Goal: Contribute content: Contribute content

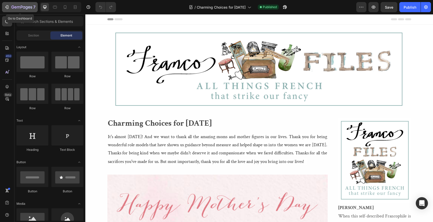
click at [6, 9] on icon "button" at bounding box center [6, 7] width 5 height 5
click at [7, 6] on icon "button" at bounding box center [6, 7] width 5 height 5
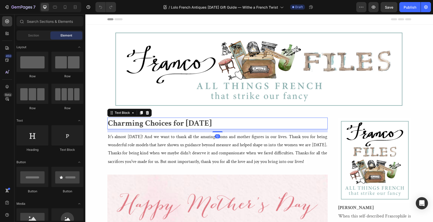
click at [251, 124] on p "Charming Choices for Mother's Day 2024" at bounding box center [217, 123] width 219 height 11
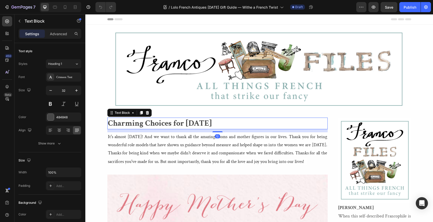
click at [251, 124] on p "Charming Choices for Mother's Day 2024" at bounding box center [217, 123] width 219 height 11
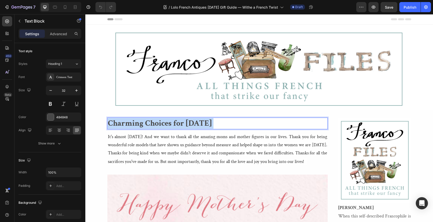
drag, startPoint x: 251, startPoint y: 124, endPoint x: 184, endPoint y: 122, distance: 66.8
click at [184, 122] on p "Charming Choices for Mother's Day 2024" at bounding box center [217, 123] width 219 height 11
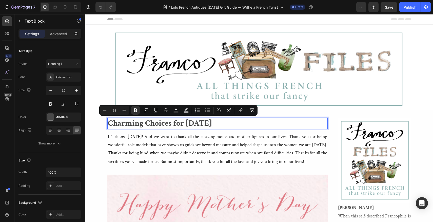
drag, startPoint x: 251, startPoint y: 121, endPoint x: 109, endPoint y: 122, distance: 142.7
click at [109, 122] on p "Charming Choices for Mother's Day 2024" at bounding box center [217, 123] width 219 height 11
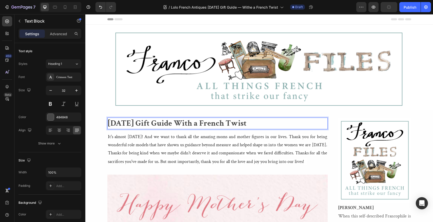
click at [108, 121] on strong "[DATE] Gift Guide With a French Twist" at bounding box center [177, 123] width 138 height 10
drag, startPoint x: 108, startPoint y: 121, endPoint x: 124, endPoint y: 130, distance: 18.2
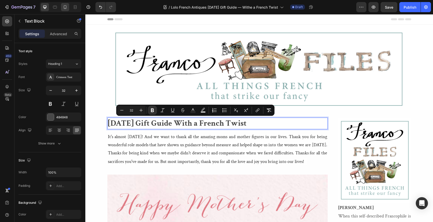
copy strong "[DATE] Gift Guide With a French Twist"
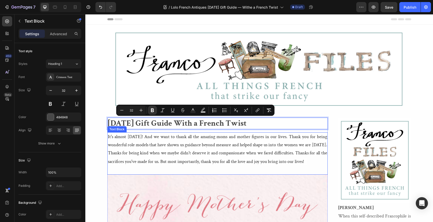
click at [306, 163] on span at bounding box center [305, 161] width 3 height 7
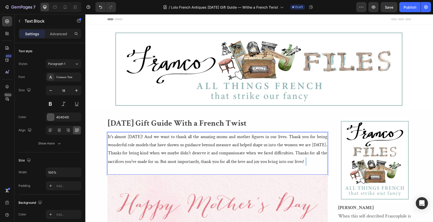
click at [306, 163] on span "Rich Text Editor. Editing area: main" at bounding box center [305, 161] width 3 height 7
drag, startPoint x: 312, startPoint y: 163, endPoint x: 229, endPoint y: 158, distance: 83.4
click at [229, 158] on p "It's almost Mother's Day! And we want to thank all the amazing moms and mother …" at bounding box center [217, 149] width 219 height 33
click at [306, 159] on span "Rich Text Editor. Editing area: main" at bounding box center [305, 161] width 3 height 7
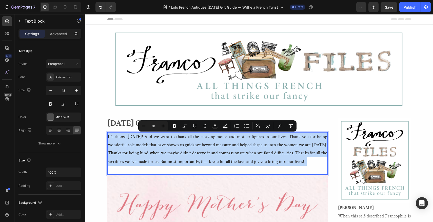
drag, startPoint x: 314, startPoint y: 159, endPoint x: 107, endPoint y: 133, distance: 208.4
click at [107, 133] on div "It's almost Mother's Day! And we want to thank all the amazing moms and mother …" at bounding box center [217, 153] width 220 height 42
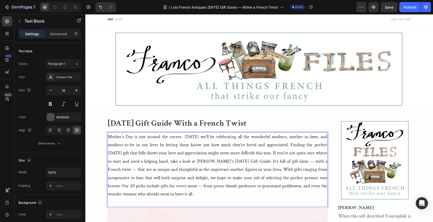
click at [108, 136] on span "Mother’s Day is just around the corner. In two weeks we’ll be celebrating all t…" at bounding box center [217, 165] width 219 height 63
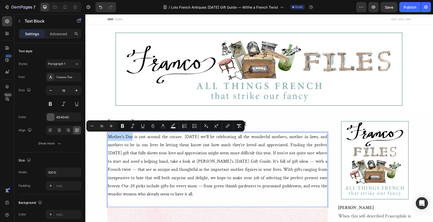
drag, startPoint x: 108, startPoint y: 136, endPoint x: 133, endPoint y: 136, distance: 24.8
click at [133, 136] on span "Mother’s Day is just around the corner. In two weeks we’ll be celebrating all t…" at bounding box center [217, 165] width 219 height 63
click at [123, 125] on icon "Editor contextual toolbar" at bounding box center [122, 126] width 3 height 4
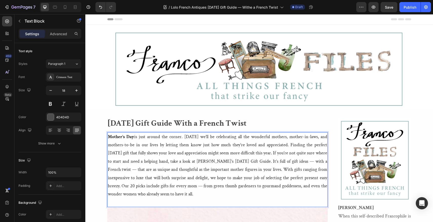
click at [206, 162] on span "Mother’s Day is just around the corner. In two weeks we’ll be celebrating all t…" at bounding box center [217, 165] width 219 height 63
drag, startPoint x: 206, startPoint y: 162, endPoint x: 272, endPoint y: 163, distance: 65.8
click at [272, 163] on span "Mother’s Day is just around the corner. In two weeks we’ll be celebrating all t…" at bounding box center [217, 165] width 219 height 63
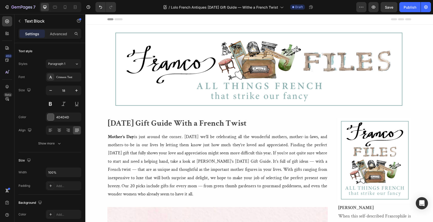
click at [412, 99] on section "Image Franco Header" at bounding box center [259, 67] width 312 height 85
click at [206, 161] on span "Mother’s Day is just around the corner. In two weeks we’ll be celebrating all t…" at bounding box center [217, 165] width 219 height 63
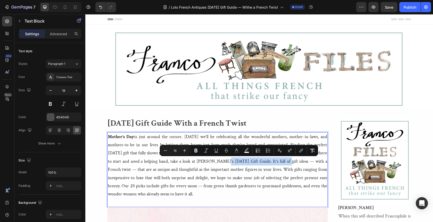
drag, startPoint x: 206, startPoint y: 161, endPoint x: 272, endPoint y: 162, distance: 66.3
click at [272, 162] on span "Mother’s Day is just around the corner. In two weeks we’ll be celebrating all t…" at bounding box center [217, 165] width 219 height 63
click at [196, 150] on icon "Editor contextual toolbar" at bounding box center [195, 151] width 3 height 4
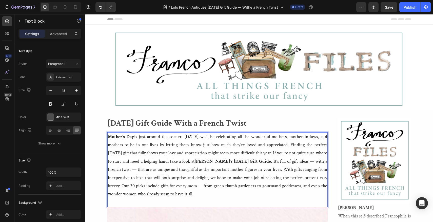
click at [293, 162] on span "Mother’s Day is just around the corner. In two weeks we’ll be celebrating all t…" at bounding box center [217, 165] width 219 height 63
drag, startPoint x: 293, startPoint y: 162, endPoint x: 134, endPoint y: 172, distance: 159.7
click at [134, 172] on span "Mother’s Day is just around the corner. In two weeks we’ll be celebrating all t…" at bounding box center [217, 165] width 219 height 63
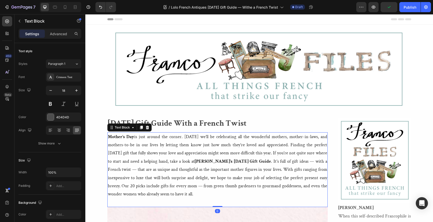
click at [292, 161] on span "Mother’s Day is just around the corner. In two weeks we’ll be celebrating all t…" at bounding box center [217, 165] width 219 height 63
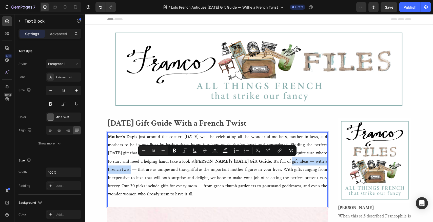
drag, startPoint x: 292, startPoint y: 161, endPoint x: 131, endPoint y: 169, distance: 162.1
click at [131, 169] on span "Mother’s Day is just around the corner. In two weeks we’ll be celebrating all t…" at bounding box center [217, 165] width 219 height 63
click at [175, 151] on icon "Editor contextual toolbar" at bounding box center [174, 151] width 3 height 4
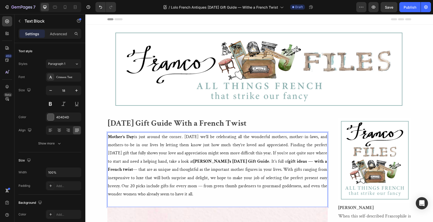
click at [293, 170] on span "Mother’s Day is just around the corner. In two weeks we’ll be celebrating all t…" at bounding box center [217, 165] width 219 height 63
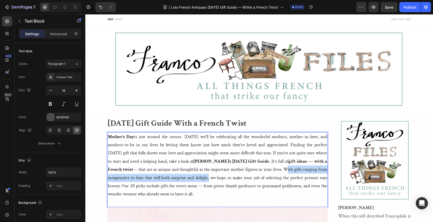
drag, startPoint x: 293, startPoint y: 170, endPoint x: 214, endPoint y: 174, distance: 79.6
click at [214, 174] on p "Mother’s Day is just around the corner. In two weeks we’ll be celebrating all t…" at bounding box center [217, 166] width 219 height 66
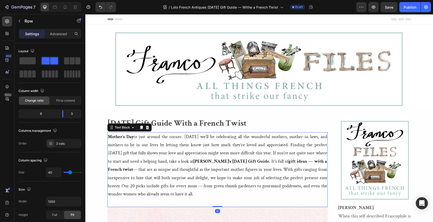
click at [293, 168] on span "Mother’s Day is just around the corner. In two weeks we’ll be celebrating all t…" at bounding box center [217, 165] width 219 height 63
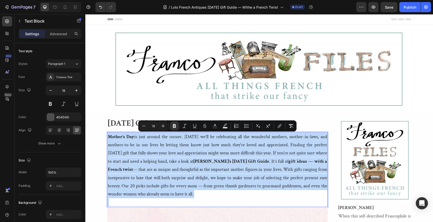
click at [293, 168] on span "Mother’s Day is just around the corner. In two weeks we’ll be celebrating all t…" at bounding box center [217, 165] width 219 height 63
click at [293, 167] on span "Mother’s Day is just around the corner. In two weeks we’ll be celebrating all t…" at bounding box center [217, 165] width 219 height 63
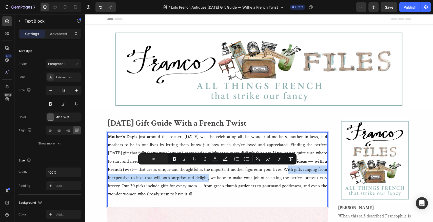
drag, startPoint x: 293, startPoint y: 167, endPoint x: 214, endPoint y: 178, distance: 80.4
click at [214, 178] on span "Mother’s Day is just around the corner. In two weeks we’ll be celebrating all t…" at bounding box center [217, 165] width 219 height 63
click at [174, 158] on icon "Editor contextual toolbar" at bounding box center [174, 158] width 5 height 5
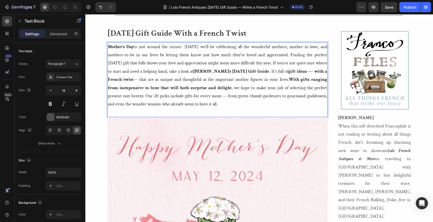
scroll to position [95, 0]
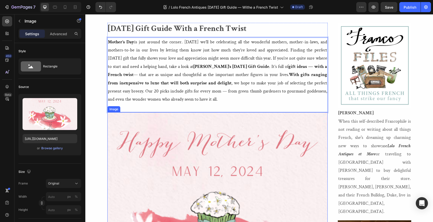
click at [127, 137] on img at bounding box center [217, 222] width 220 height 220
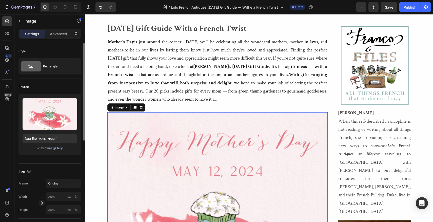
click at [47, 149] on div "Browse gallery" at bounding box center [52, 148] width 22 height 5
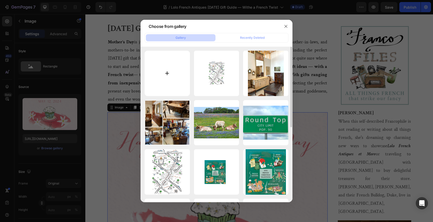
click at [167, 73] on input "file" at bounding box center [166, 73] width 45 height 45
type input "C:\fakepath\2021-lolo-mothersdaygiftguide-blog_orig.webp"
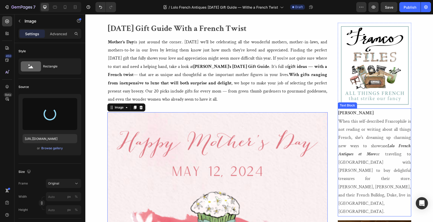
type input "https://cdn.shopify.com/s/files/1/1605/5007/files/gempages_525308358450742109-8…"
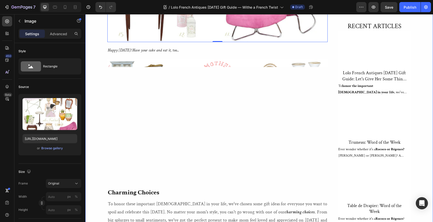
scroll to position [359, 0]
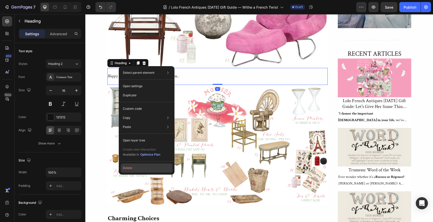
click at [125, 168] on button "Delete" at bounding box center [147, 167] width 52 height 9
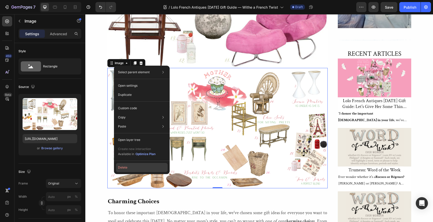
click at [121, 167] on button "Delete" at bounding box center [142, 167] width 52 height 9
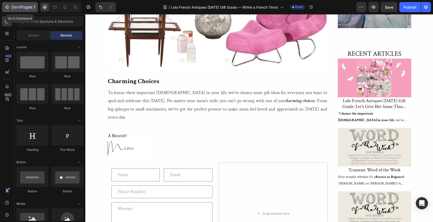
click at [6, 5] on icon "button" at bounding box center [7, 7] width 2 height 4
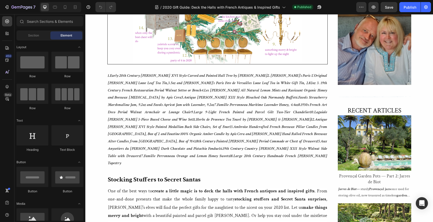
scroll to position [328, 0]
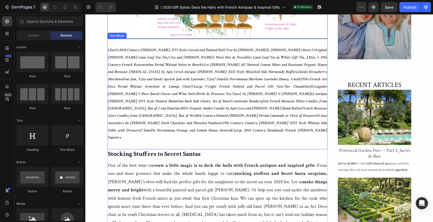
click at [186, 97] on p "1. ​Early 20th Century French Louis XVI Style Carved and Painted Hall Tree by L…" at bounding box center [217, 94] width 219 height 95
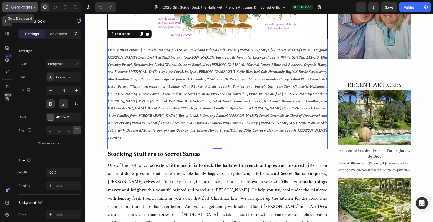
click at [6, 6] on icon "button" at bounding box center [6, 7] width 5 height 5
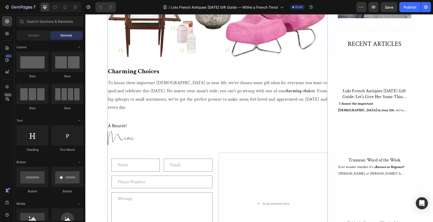
scroll to position [354, 0]
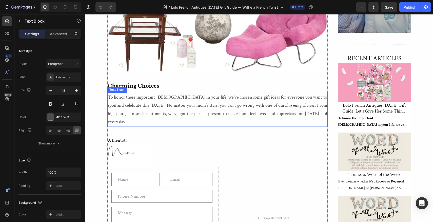
click at [321, 114] on p "To honor these important [DEMOGRAPHIC_DATA] in your life, we've chosen some gif…" at bounding box center [217, 109] width 219 height 33
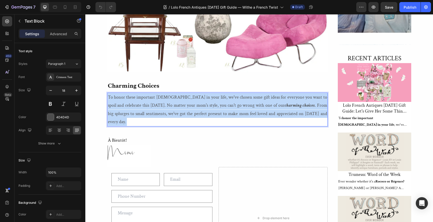
drag, startPoint x: 321, startPoint y: 114, endPoint x: 256, endPoint y: 108, distance: 65.3
click at [256, 108] on p "To honor these important [DEMOGRAPHIC_DATA] in your life, we've chosen some gif…" at bounding box center [217, 109] width 219 height 33
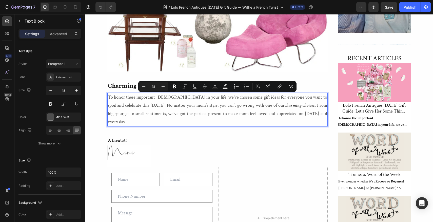
drag, startPoint x: 322, startPoint y: 114, endPoint x: 107, endPoint y: 97, distance: 215.7
click at [107, 97] on div "To honor these important [DEMOGRAPHIC_DATA] in your life, we've chosen some gif…" at bounding box center [217, 110] width 220 height 34
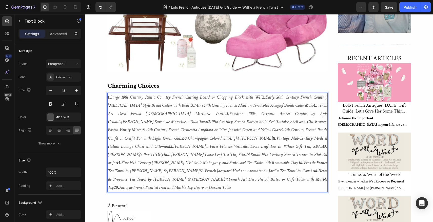
click at [275, 179] on p "1. Large 18th Century Rustic Country French Cutting Board or Chopping Block wit…" at bounding box center [217, 142] width 219 height 98
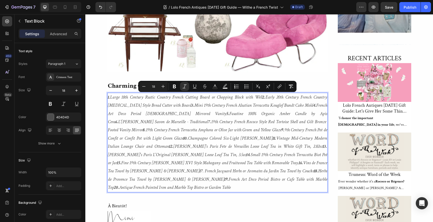
drag, startPoint x: 275, startPoint y: 179, endPoint x: 112, endPoint y: 101, distance: 180.6
click at [112, 101] on p "1. Large 18th Century Rustic Country French Cutting Board or Chopping Block wit…" at bounding box center [217, 142] width 219 height 98
click at [277, 178] on p "1. Large 18th Century Rustic Country French Cutting Board or Chopping Block wit…" at bounding box center [217, 142] width 219 height 98
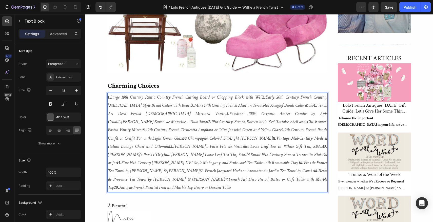
click at [111, 97] on icon "1. Large 18th Century Rustic Country French Cutting Board or Chopping Block wit…" at bounding box center [217, 142] width 219 height 96
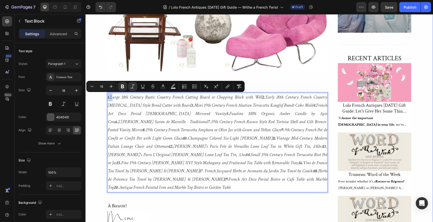
drag, startPoint x: 111, startPoint y: 97, endPoint x: 104, endPoint y: 97, distance: 6.3
click at [104, 97] on div "[DATE] Gift Guide With a French Twist Text Block Mother’s Day is just around th…" at bounding box center [258, 83] width 347 height 640
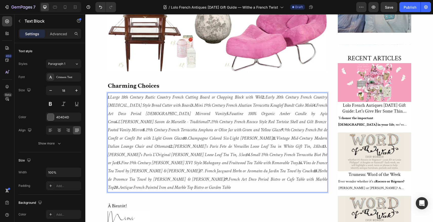
click at [116, 99] on icon "1. Large 18th Century Rustic Country French Cutting Board or Chopping Block wit…" at bounding box center [217, 142] width 219 height 96
click at [112, 97] on icon "1. Large 18th Century Rustic Country French Cutting Board or Chopping Block wit…" at bounding box center [217, 142] width 219 height 96
drag, startPoint x: 112, startPoint y: 97, endPoint x: 141, endPoint y: 99, distance: 28.7
click at [141, 99] on icon "1. Large 18th Century Rustic Country French Cutting Board or Chopping Block wit…" at bounding box center [217, 142] width 219 height 96
click at [275, 180] on p "1. Large 18th Century Rustic Country French Cutting Board or Chopping Block wit…" at bounding box center [217, 142] width 219 height 98
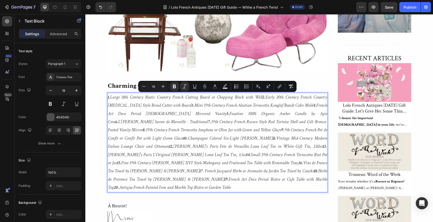
drag, startPoint x: 275, startPoint y: 180, endPoint x: 108, endPoint y: 96, distance: 186.6
click at [108, 96] on p "1. Large 18th Century Rustic Country French Cutting Board or Chopping Block wit…" at bounding box center [217, 142] width 219 height 98
click at [50, 89] on icon "button" at bounding box center [50, 90] width 5 height 5
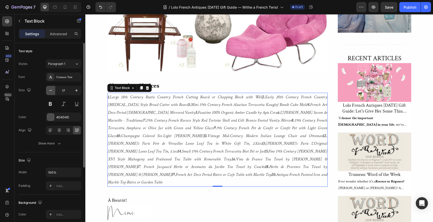
click at [50, 89] on icon "button" at bounding box center [50, 90] width 5 height 5
type input "16"
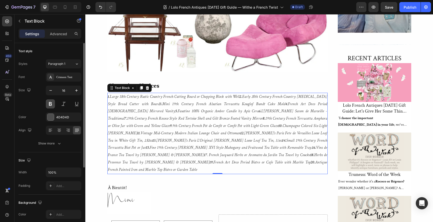
click at [49, 102] on button at bounding box center [50, 103] width 9 height 9
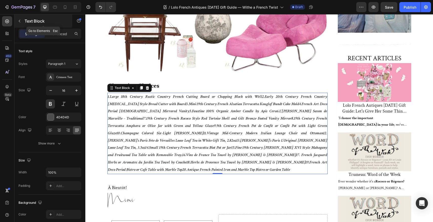
click at [19, 20] on icon "button" at bounding box center [19, 21] width 4 height 4
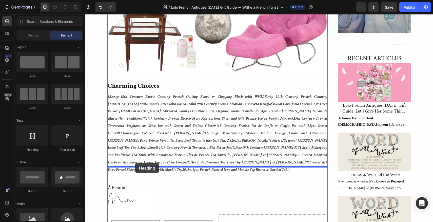
drag, startPoint x: 116, startPoint y: 150, endPoint x: 135, endPoint y: 163, distance: 22.8
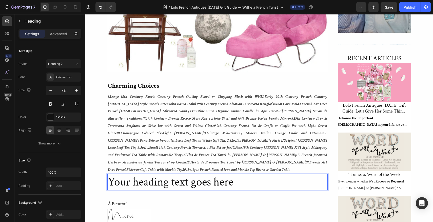
click at [236, 178] on h2 "Your heading text goes here" at bounding box center [217, 182] width 220 height 16
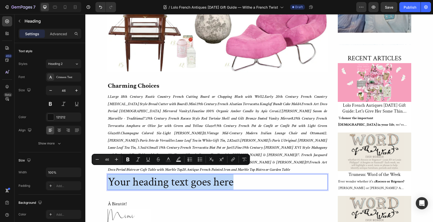
drag, startPoint x: 236, startPoint y: 178, endPoint x: 108, endPoint y: 178, distance: 128.5
click at [108, 178] on p "Your heading text goes here" at bounding box center [217, 181] width 219 height 15
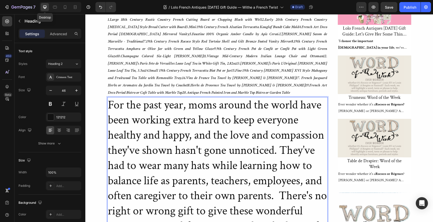
scroll to position [471, 0]
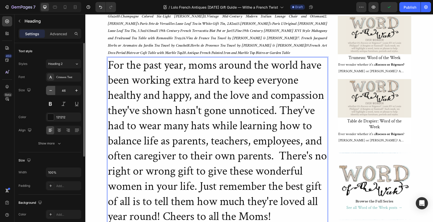
click at [50, 89] on icon "button" at bounding box center [50, 90] width 5 height 5
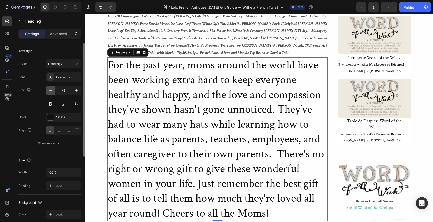
click at [50, 89] on icon "button" at bounding box center [50, 90] width 5 height 5
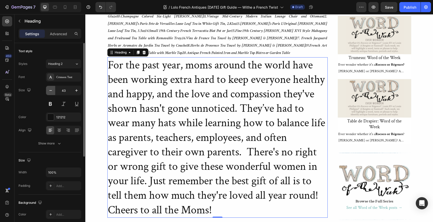
click at [50, 89] on icon "button" at bounding box center [50, 90] width 5 height 5
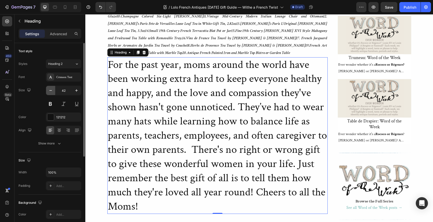
click at [50, 89] on icon "button" at bounding box center [50, 90] width 5 height 5
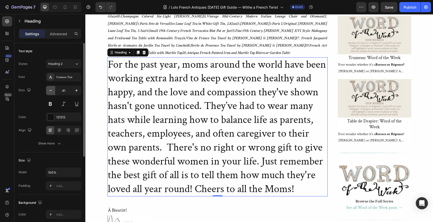
click at [50, 89] on icon "button" at bounding box center [50, 90] width 5 height 5
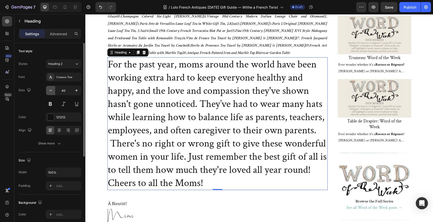
click at [50, 89] on icon "button" at bounding box center [50, 90] width 5 height 5
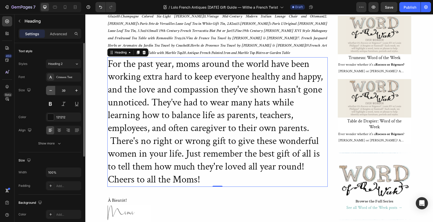
click at [50, 89] on icon "button" at bounding box center [50, 90] width 5 height 5
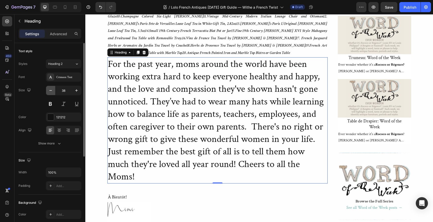
click at [50, 89] on icon "button" at bounding box center [50, 90] width 5 height 5
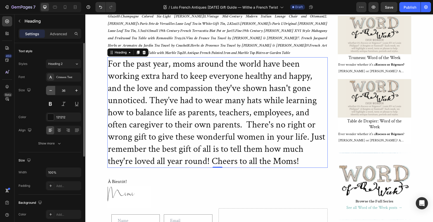
click at [50, 89] on icon "button" at bounding box center [50, 90] width 5 height 5
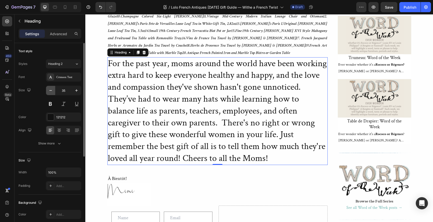
click at [50, 89] on icon "button" at bounding box center [50, 90] width 5 height 5
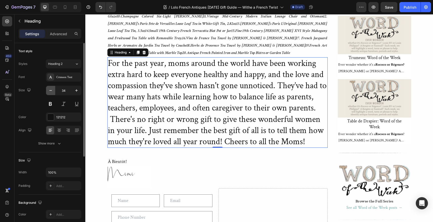
click at [50, 89] on icon "button" at bounding box center [50, 90] width 5 height 5
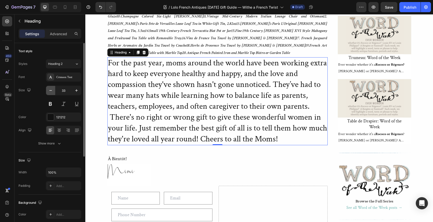
click at [50, 89] on icon "button" at bounding box center [50, 90] width 5 height 5
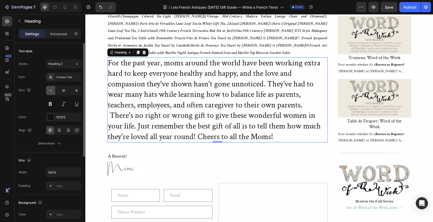
click at [50, 89] on icon "button" at bounding box center [50, 90] width 5 height 5
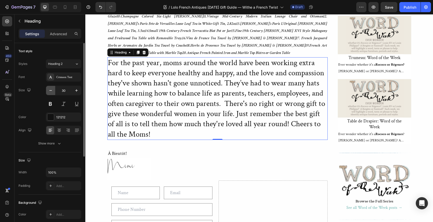
click at [50, 89] on icon "button" at bounding box center [50, 90] width 5 height 5
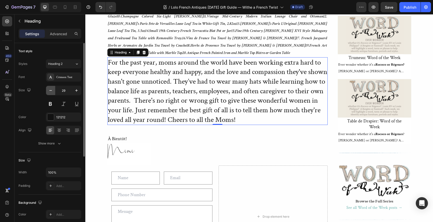
click at [50, 89] on icon "button" at bounding box center [50, 90] width 5 height 5
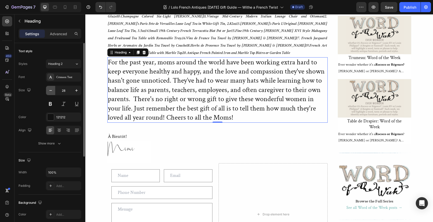
click at [50, 89] on icon "button" at bounding box center [50, 90] width 5 height 5
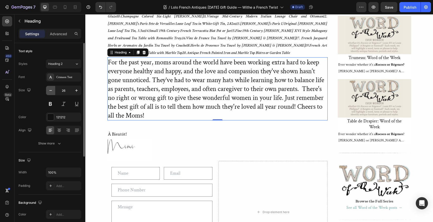
click at [50, 89] on icon "button" at bounding box center [50, 90] width 5 height 5
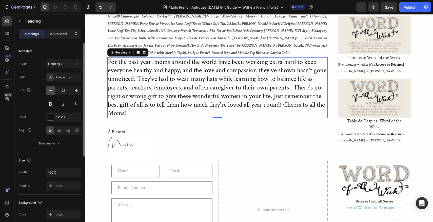
click at [50, 89] on icon "button" at bounding box center [50, 90] width 5 height 5
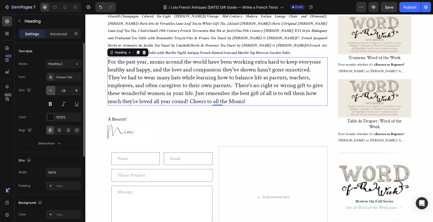
click at [50, 89] on icon "button" at bounding box center [50, 90] width 5 height 5
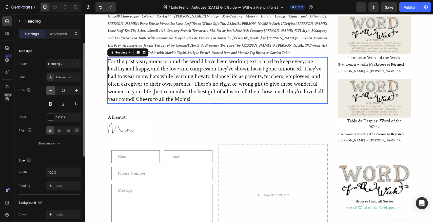
click at [50, 89] on icon "button" at bounding box center [50, 90] width 5 height 5
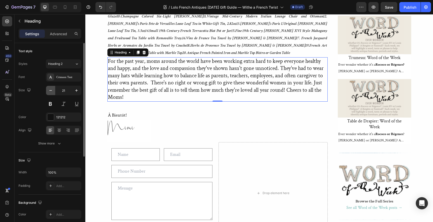
click at [50, 89] on icon "button" at bounding box center [50, 90] width 5 height 5
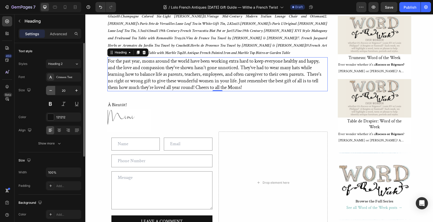
click at [50, 89] on icon "button" at bounding box center [50, 90] width 5 height 5
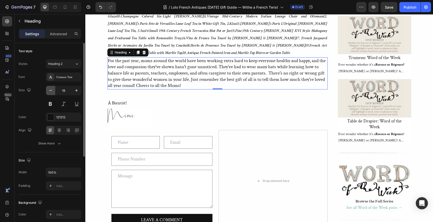
click at [50, 89] on icon "button" at bounding box center [50, 90] width 5 height 5
type input "18"
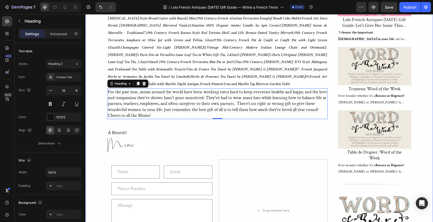
scroll to position [410, 0]
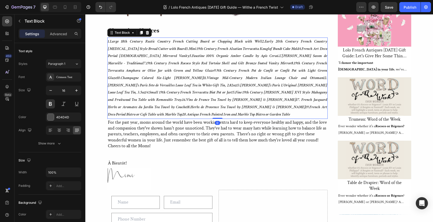
click at [286, 106] on p "1. Large 18th Century Rustic Country French Cutting Board or Chopping Block wit…" at bounding box center [217, 78] width 219 height 80
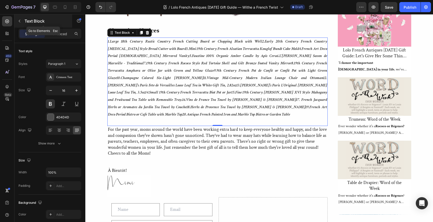
click at [19, 21] on icon "button" at bounding box center [19, 21] width 4 height 4
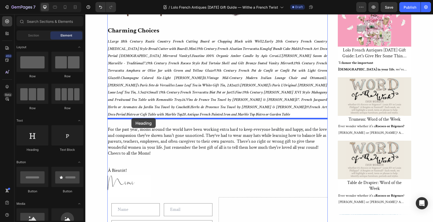
drag, startPoint x: 117, startPoint y: 149, endPoint x: 131, endPoint y: 118, distance: 34.1
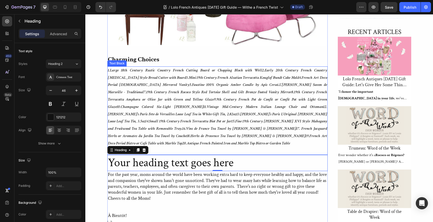
scroll to position [391, 0]
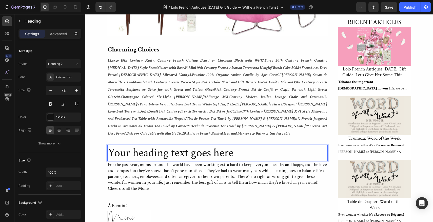
click at [235, 146] on h2 "Your heading text goes here" at bounding box center [217, 153] width 220 height 16
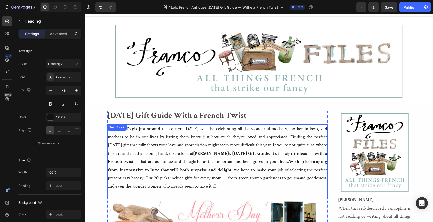
scroll to position [0, 0]
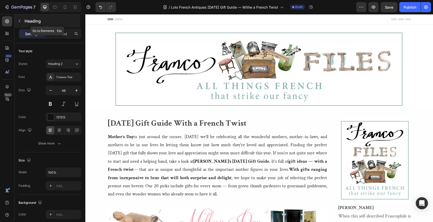
click at [19, 20] on icon "button" at bounding box center [19, 21] width 4 height 4
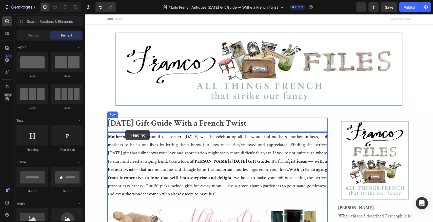
drag, startPoint x: 118, startPoint y: 149, endPoint x: 125, endPoint y: 130, distance: 20.3
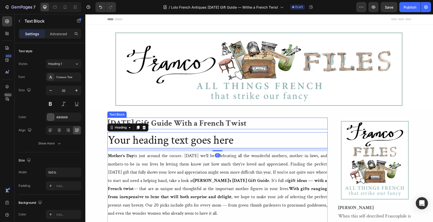
click at [208, 123] on strong "[DATE] Gift Guide With a French Twist" at bounding box center [177, 123] width 138 height 10
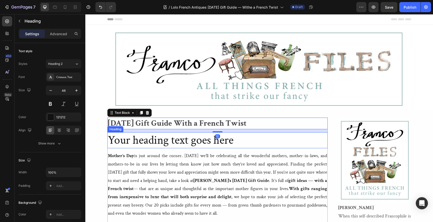
click at [191, 140] on h2 "Your heading text goes here" at bounding box center [217, 140] width 220 height 16
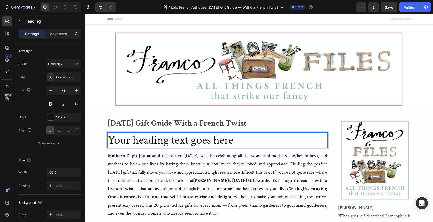
click at [237, 139] on h2 "Your heading text goes here" at bounding box center [217, 140] width 220 height 16
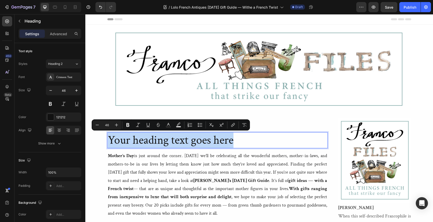
drag, startPoint x: 237, startPoint y: 139, endPoint x: 109, endPoint y: 135, distance: 128.1
click at [109, 135] on p "Your heading text goes here" at bounding box center [217, 140] width 219 height 15
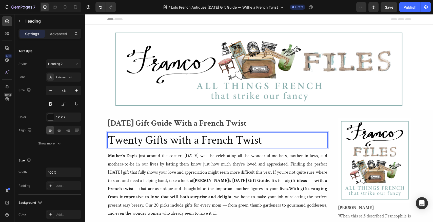
click at [264, 141] on p "Twenty Gifts with a French Twist" at bounding box center [217, 140] width 219 height 15
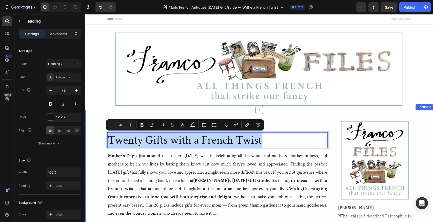
drag, startPoint x: 264, startPoint y: 141, endPoint x: 105, endPoint y: 140, distance: 159.1
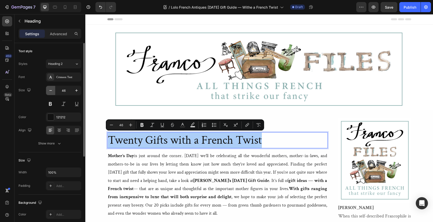
click at [51, 90] on icon "button" at bounding box center [50, 90] width 5 height 5
click at [51, 89] on icon "button" at bounding box center [50, 90] width 5 height 5
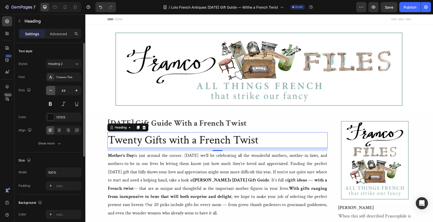
click at [51, 89] on icon "button" at bounding box center [50, 90] width 5 height 5
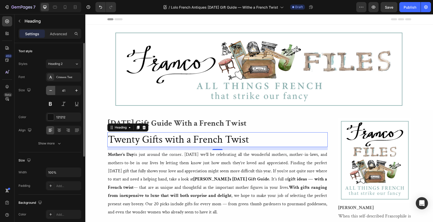
click at [51, 89] on icon "button" at bounding box center [50, 90] width 5 height 5
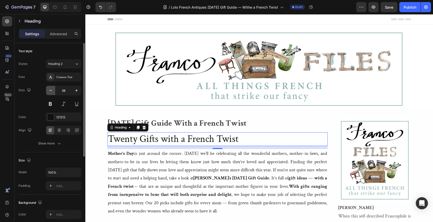
click at [51, 89] on icon "button" at bounding box center [50, 90] width 5 height 5
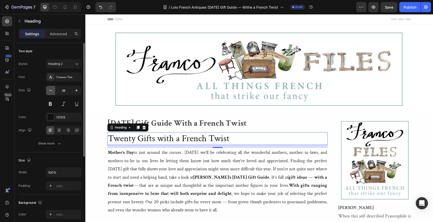
click at [51, 89] on icon "button" at bounding box center [50, 90] width 5 height 5
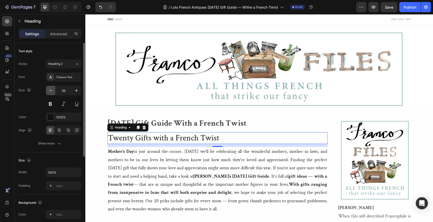
click at [51, 89] on icon "button" at bounding box center [50, 90] width 5 height 5
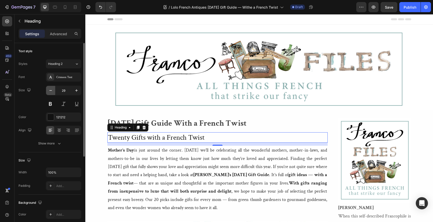
click at [51, 89] on icon "button" at bounding box center [50, 90] width 5 height 5
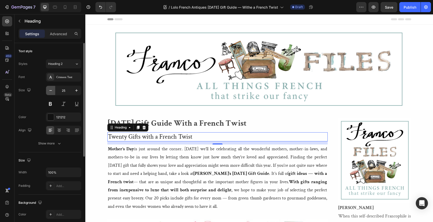
click at [51, 89] on icon "button" at bounding box center [50, 90] width 5 height 5
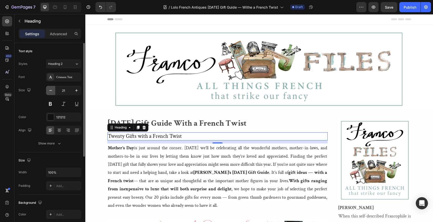
click at [51, 89] on icon "button" at bounding box center [50, 90] width 5 height 5
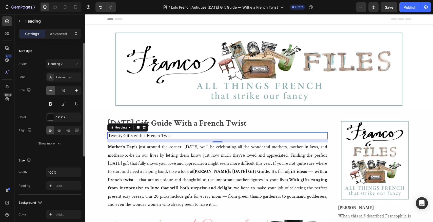
click at [51, 89] on icon "button" at bounding box center [50, 90] width 5 height 5
click at [76, 91] on icon "button" at bounding box center [76, 90] width 3 height 3
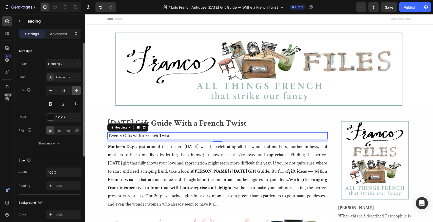
click at [76, 91] on icon "button" at bounding box center [76, 90] width 3 height 3
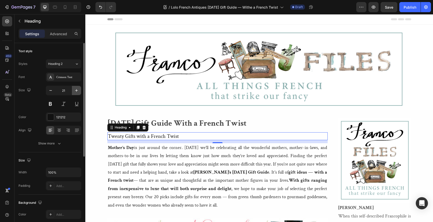
click at [76, 91] on icon "button" at bounding box center [76, 90] width 3 height 3
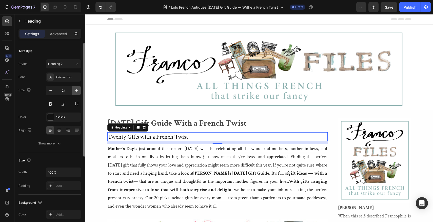
click at [76, 91] on icon "button" at bounding box center [76, 90] width 3 height 3
type input "26"
click at [49, 101] on button at bounding box center [50, 103] width 9 height 9
click at [76, 130] on icon at bounding box center [77, 130] width 4 height 0
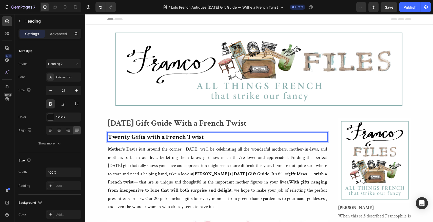
click at [203, 135] on p "Twenty Gifts with a French Twist" at bounding box center [217, 137] width 219 height 9
click at [216, 140] on p "Twenty Gifts with a French Twist" at bounding box center [217, 137] width 219 height 9
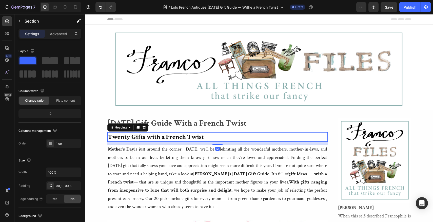
click at [215, 140] on p "Twenty Gifts with a French Twist" at bounding box center [217, 137] width 219 height 9
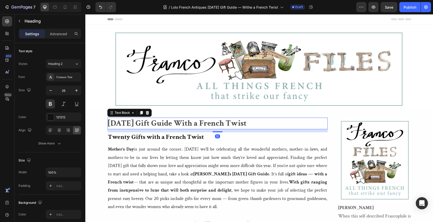
click at [218, 122] on strong "[DATE] Gift Guide With a French Twist" at bounding box center [177, 123] width 138 height 10
click at [198, 138] on p "Twenty Gifts with a French Twist" at bounding box center [217, 137] width 219 height 9
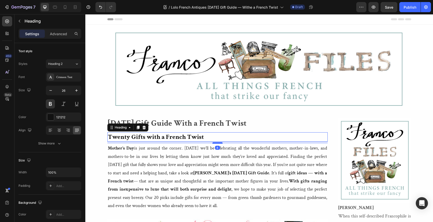
click at [218, 143] on div at bounding box center [217, 143] width 10 height 2
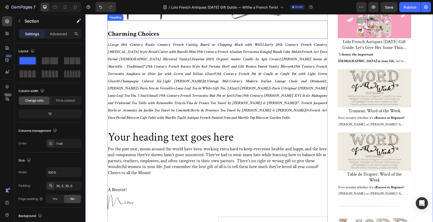
scroll to position [419, 0]
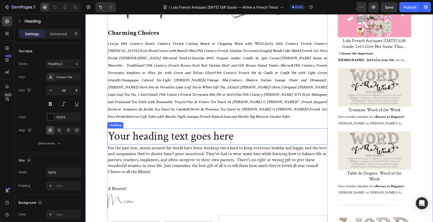
click at [235, 129] on p "Your heading text goes here" at bounding box center [217, 136] width 219 height 15
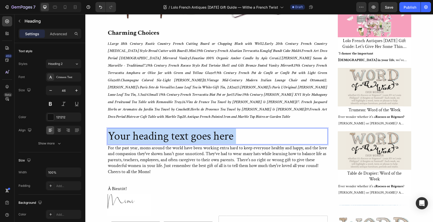
drag, startPoint x: 235, startPoint y: 129, endPoint x: 148, endPoint y: 129, distance: 87.5
click at [148, 129] on p "Your heading text goes here" at bounding box center [217, 136] width 219 height 15
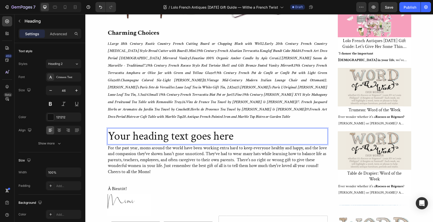
click at [236, 129] on p "Your heading text goes here" at bounding box center [217, 136] width 219 height 15
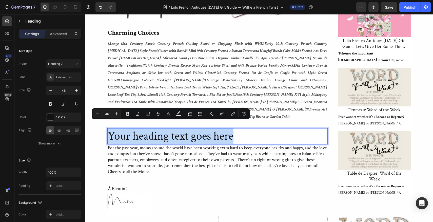
drag, startPoint x: 236, startPoint y: 128, endPoint x: 108, endPoint y: 128, distance: 128.0
click at [108, 129] on p "Your heading text goes here" at bounding box center [217, 136] width 219 height 15
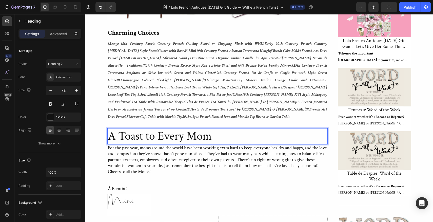
click at [212, 130] on p "A Toast to Every Mom" at bounding box center [217, 136] width 219 height 15
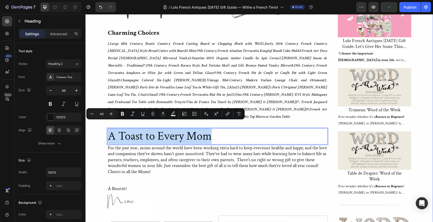
drag, startPoint x: 212, startPoint y: 130, endPoint x: 104, endPoint y: 129, distance: 107.3
click at [104, 129] on div "[DATE] Gift Guide With a French Twist Text Block Twenty Gifts with a French Twi…" at bounding box center [258, 18] width 347 height 640
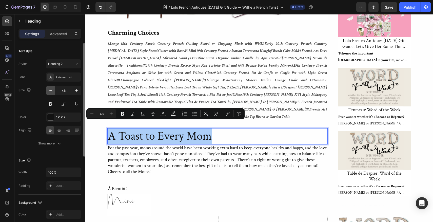
click at [50, 88] on button "button" at bounding box center [50, 90] width 9 height 9
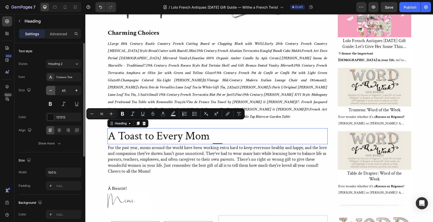
click at [50, 88] on button "button" at bounding box center [50, 90] width 9 height 9
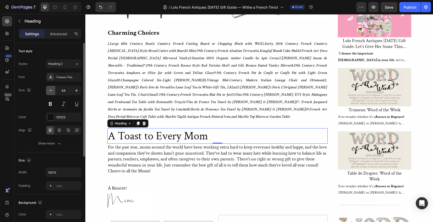
click at [50, 88] on button "button" at bounding box center [50, 90] width 9 height 9
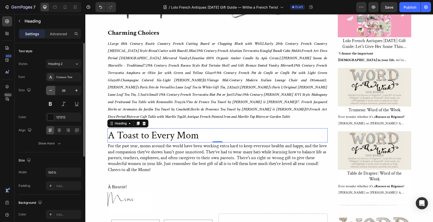
click at [50, 88] on button "button" at bounding box center [50, 90] width 9 height 9
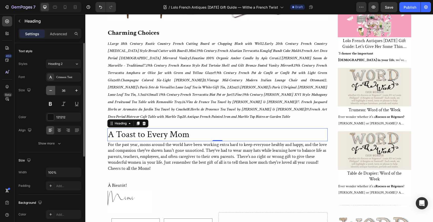
click at [50, 88] on button "button" at bounding box center [50, 90] width 9 height 9
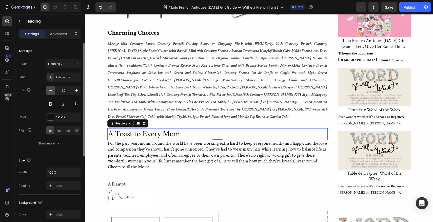
click at [50, 88] on button "button" at bounding box center [50, 90] width 9 height 9
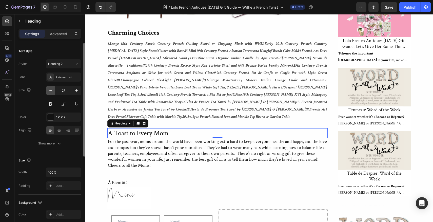
click at [50, 88] on button "button" at bounding box center [50, 90] width 9 height 9
type input "26"
click at [49, 104] on button at bounding box center [50, 103] width 9 height 9
click at [220, 129] on p "A Toast to Every Mom" at bounding box center [217, 133] width 219 height 9
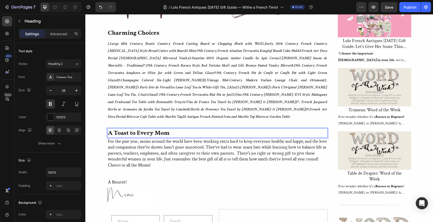
click at [218, 129] on p "A Toast to Every Mom" at bounding box center [217, 133] width 219 height 9
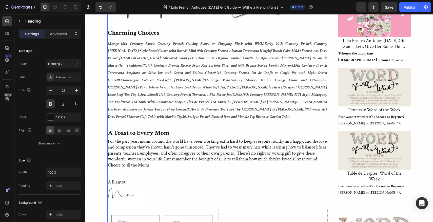
click at [334, 120] on div "[DATE] Gift Guide With a French Twist Text Block Twenty Gifts with a French Twi…" at bounding box center [259, 18] width 304 height 640
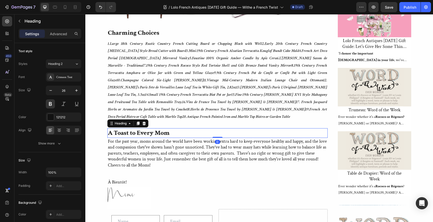
click at [219, 129] on p "A Toast to Every Mom" at bounding box center [217, 133] width 219 height 9
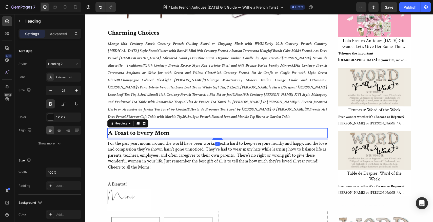
click at [217, 138] on div at bounding box center [217, 139] width 10 height 2
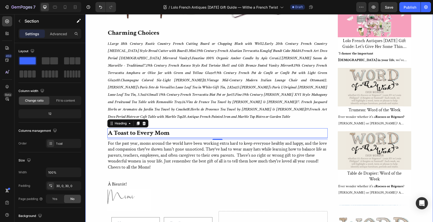
click at [94, 170] on div "[DATE] Gift Guide With a French Twist Text Block Twenty Gifts with a French Twi…" at bounding box center [258, 18] width 347 height 640
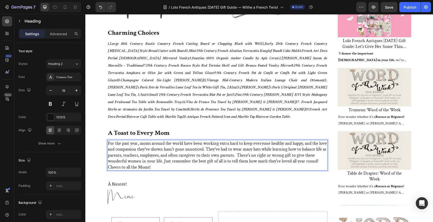
click at [202, 140] on p "For the past year, moms around the world have been working extra hard to keep e…" at bounding box center [217, 155] width 219 height 30
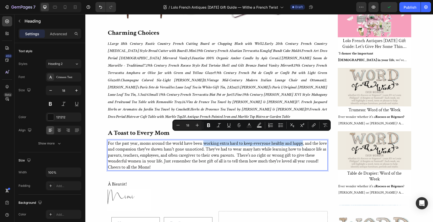
drag, startPoint x: 202, startPoint y: 136, endPoint x: 300, endPoint y: 137, distance: 97.9
click at [300, 140] on p "For the past year, moms around the world have been working extra hard to keep e…" at bounding box center [217, 155] width 219 height 30
click at [209, 125] on icon "Editor contextual toolbar" at bounding box center [208, 124] width 5 height 5
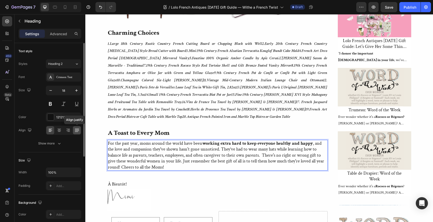
click at [78, 129] on icon at bounding box center [77, 129] width 4 height 0
click at [241, 142] on p "For the past year, moms around the world have been working extra hard to keep e…" at bounding box center [217, 155] width 219 height 30
click at [264, 141] on p "For the past year, moms around the world have been working extra hard to keep e…" at bounding box center [217, 155] width 219 height 30
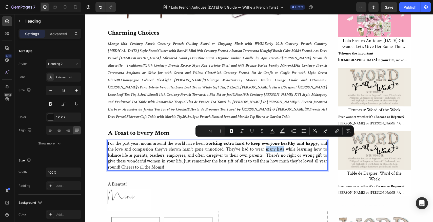
drag, startPoint x: 264, startPoint y: 141, endPoint x: 284, endPoint y: 143, distance: 19.6
click at [284, 143] on p "For the past year, moms around the world have been working extra hard to keep e…" at bounding box center [217, 155] width 219 height 30
click at [231, 129] on icon "Editor contextual toolbar" at bounding box center [231, 131] width 3 height 4
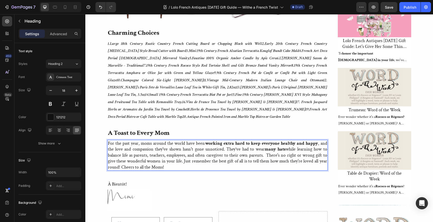
click at [121, 159] on p "For the past year, moms around the world have been working extra hard to keep e…" at bounding box center [217, 155] width 219 height 30
drag, startPoint x: 121, startPoint y: 159, endPoint x: 162, endPoint y: 161, distance: 41.5
click at [162, 161] on p "For the past year, moms around the world have been working extra hard to keep e…" at bounding box center [217, 155] width 219 height 30
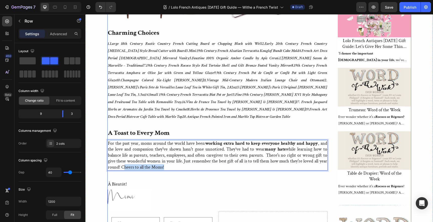
click at [332, 117] on div "[DATE] Gift Guide With a French Twist Text Block Twenty Gifts with a French Twi…" at bounding box center [259, 18] width 304 height 640
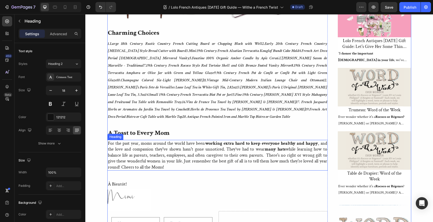
click at [121, 159] on p "For the past year, moms around the world have been working extra hard to keep e…" at bounding box center [217, 155] width 219 height 30
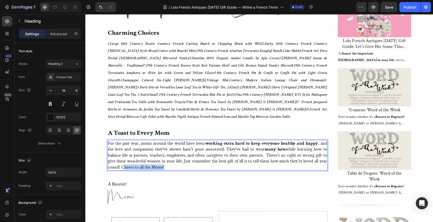
drag, startPoint x: 121, startPoint y: 159, endPoint x: 161, endPoint y: 160, distance: 40.5
click at [161, 160] on p "For the past year, moms around the world have been working extra hard to keep e…" at bounding box center [217, 155] width 219 height 30
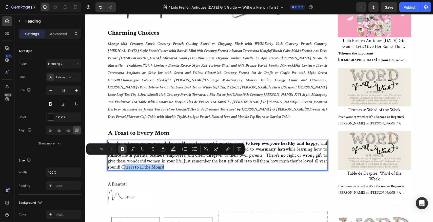
click at [123, 148] on icon "Editor contextual toolbar" at bounding box center [122, 149] width 3 height 4
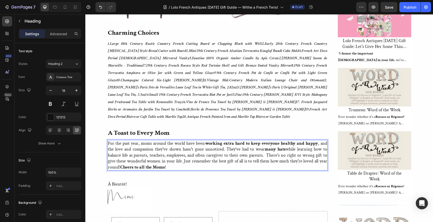
click at [266, 147] on p "For the past year, moms around the world have been working extra hard to keep e…" at bounding box center [217, 155] width 219 height 30
click at [274, 148] on p "For the past year, moms around the world have been working extra hard to keep e…" at bounding box center [217, 155] width 219 height 30
drag, startPoint x: 274, startPoint y: 148, endPoint x: 175, endPoint y: 153, distance: 99.1
click at [175, 153] on p "For the past year, moms around the world have been working extra hard to keep e…" at bounding box center [217, 155] width 219 height 30
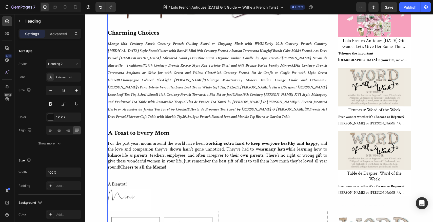
click at [333, 127] on div "[DATE] Gift Guide With a French Twist Text Block Twenty Gifts with a French Twi…" at bounding box center [259, 18] width 304 height 640
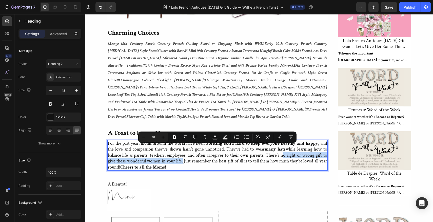
drag, startPoint x: 274, startPoint y: 147, endPoint x: 174, endPoint y: 154, distance: 100.7
click at [174, 154] on p "For the past year, moms around the world have been working extra hard to keep e…" at bounding box center [217, 155] width 219 height 30
click at [174, 135] on icon "Editor contextual toolbar" at bounding box center [174, 137] width 3 height 4
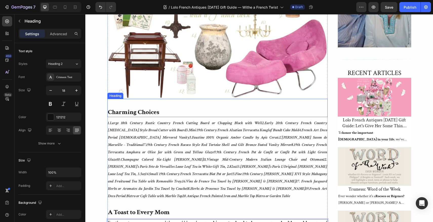
scroll to position [333, 0]
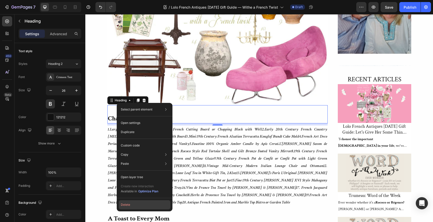
click at [123, 204] on button "Delete" at bounding box center [145, 204] width 52 height 9
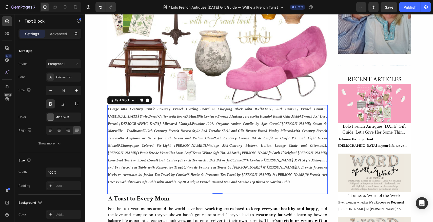
click at [108, 108] on strong "1." at bounding box center [109, 108] width 2 height 5
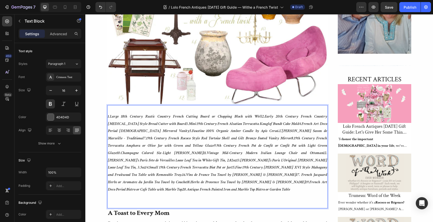
click at [124, 193] on p "Rich Text Editor. Editing area: main" at bounding box center [217, 200] width 219 height 15
click at [109, 198] on p "⁠⁠⁠⁠⁠⁠⁠" at bounding box center [217, 200] width 219 height 15
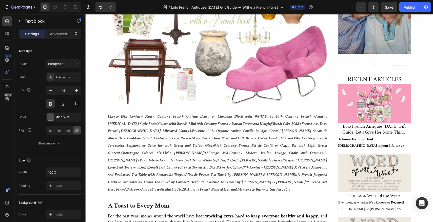
click at [94, 201] on div "[DATE] Gift Guide With a French Twist Text Block Twenty Gifts with a French Twi…" at bounding box center [258, 104] width 347 height 640
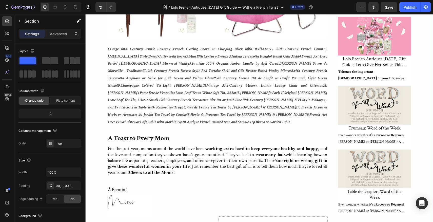
scroll to position [407, 0]
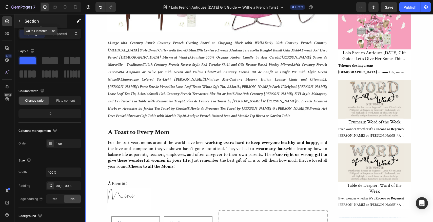
click at [20, 22] on icon "button" at bounding box center [19, 21] width 4 height 4
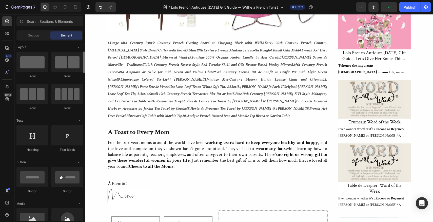
scroll to position [60, 0]
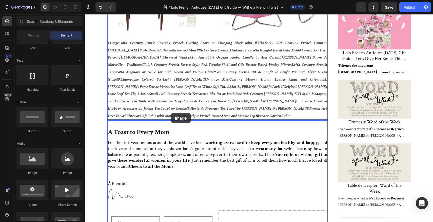
drag, startPoint x: 116, startPoint y: 175, endPoint x: 171, endPoint y: 113, distance: 82.8
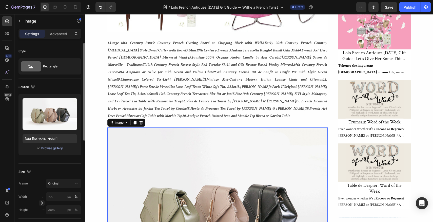
click at [44, 148] on div "Browse gallery" at bounding box center [52, 148] width 22 height 5
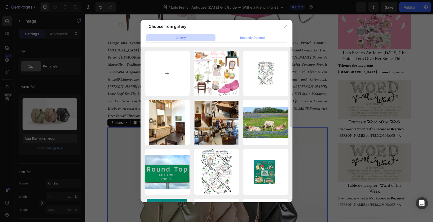
click at [166, 73] on input "file" at bounding box center [166, 73] width 45 height 45
type input "C:\fakepath\french-twist-cocktail-recipe.webp"
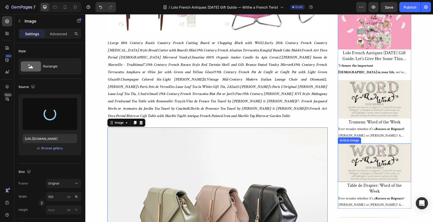
type input "[URL][DOMAIN_NAME]"
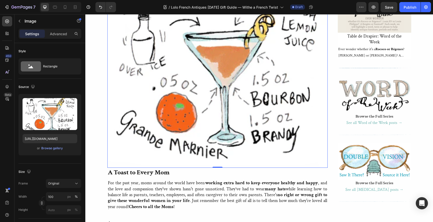
scroll to position [605, 0]
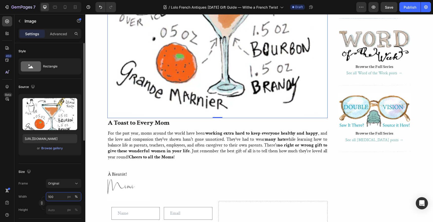
click at [55, 196] on input "100" at bounding box center [63, 196] width 35 height 9
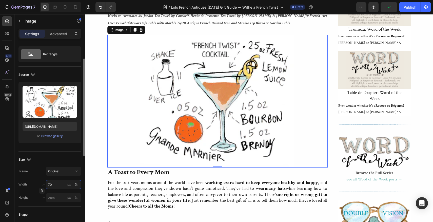
scroll to position [21, 0]
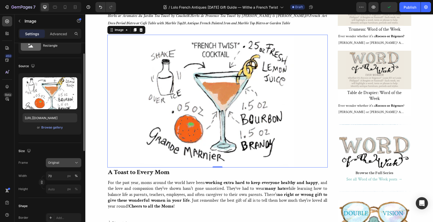
click at [76, 162] on icon at bounding box center [76, 162] width 5 height 5
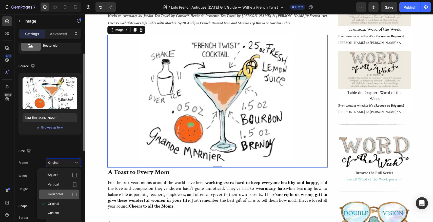
click at [74, 193] on icon at bounding box center [74, 194] width 5 height 5
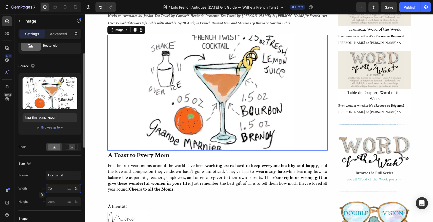
click at [53, 187] on input "70" at bounding box center [63, 188] width 35 height 9
click at [51, 201] on span "Full" at bounding box center [50, 200] width 5 height 5
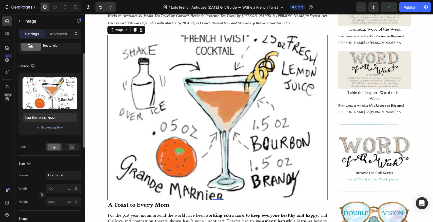
click at [55, 188] on input "100" at bounding box center [63, 188] width 35 height 9
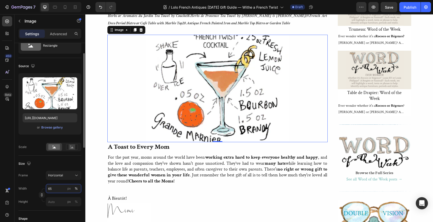
click at [54, 188] on input "65" at bounding box center [63, 188] width 35 height 9
drag, startPoint x: 54, startPoint y: 188, endPoint x: 47, endPoint y: 187, distance: 6.4
click at [47, 187] on input "65" at bounding box center [63, 188] width 35 height 9
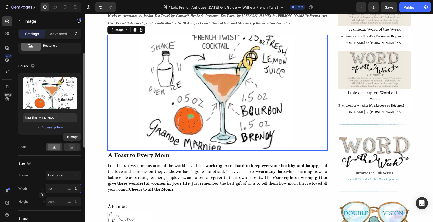
type input "70"
click at [72, 146] on rect at bounding box center [72, 146] width 7 height 5
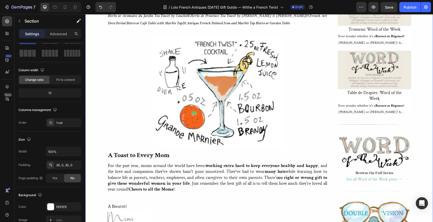
scroll to position [0, 0]
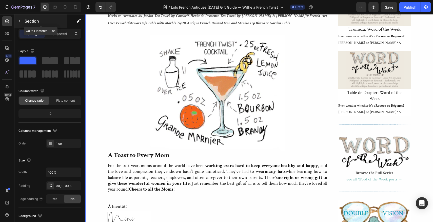
click at [19, 19] on icon "button" at bounding box center [19, 21] width 4 height 4
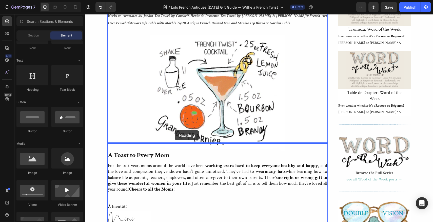
drag, startPoint x: 119, startPoint y: 91, endPoint x: 175, endPoint y: 129, distance: 67.3
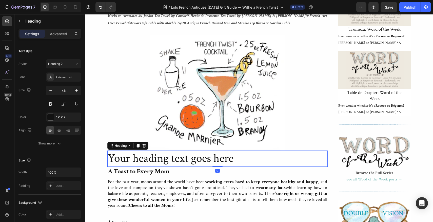
click at [235, 151] on h2 "Your heading text goes here" at bounding box center [217, 158] width 220 height 16
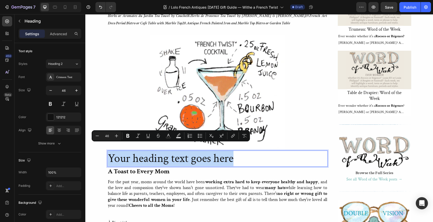
drag, startPoint x: 235, startPoint y: 151, endPoint x: 109, endPoint y: 148, distance: 126.3
click at [109, 151] on p "Your heading text goes here" at bounding box center [217, 158] width 219 height 15
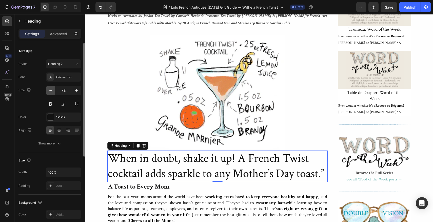
click at [50, 89] on icon "button" at bounding box center [50, 90] width 5 height 5
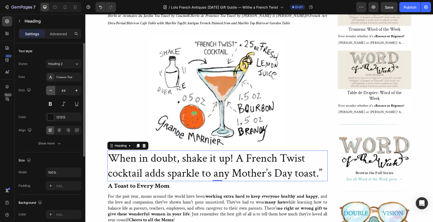
click at [50, 89] on icon "button" at bounding box center [50, 90] width 5 height 5
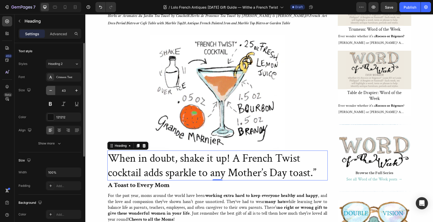
click at [50, 89] on icon "button" at bounding box center [50, 90] width 5 height 5
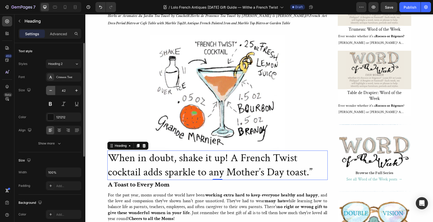
click at [50, 89] on icon "button" at bounding box center [50, 90] width 5 height 5
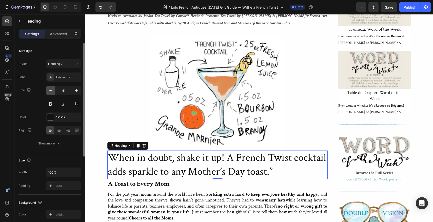
click at [50, 89] on icon "button" at bounding box center [50, 90] width 5 height 5
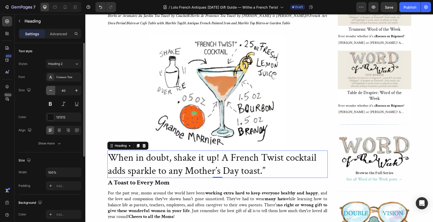
click at [50, 89] on icon "button" at bounding box center [50, 90] width 5 height 5
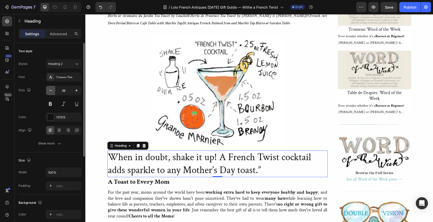
click at [50, 89] on icon "button" at bounding box center [50, 90] width 5 height 5
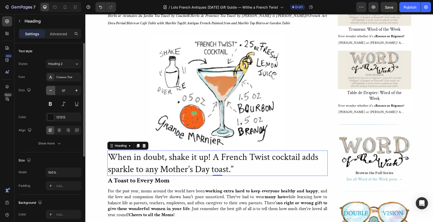
click at [50, 89] on icon "button" at bounding box center [50, 90] width 5 height 5
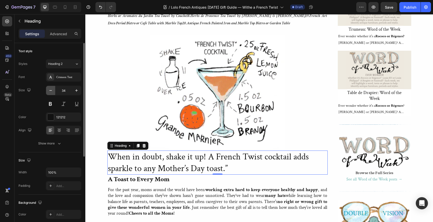
click at [50, 89] on icon "button" at bounding box center [50, 90] width 5 height 5
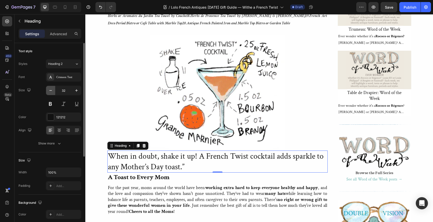
click at [50, 89] on icon "button" at bounding box center [50, 90] width 5 height 5
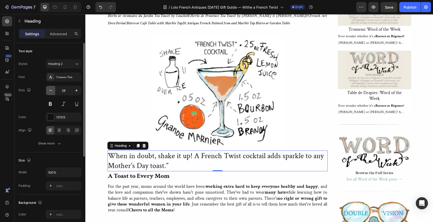
click at [50, 89] on icon "button" at bounding box center [50, 90] width 5 height 5
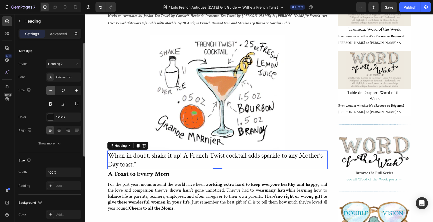
click at [50, 89] on icon "button" at bounding box center [50, 90] width 5 height 5
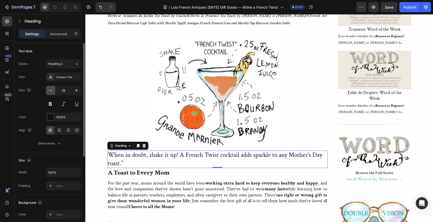
click at [50, 89] on icon "button" at bounding box center [50, 90] width 5 height 5
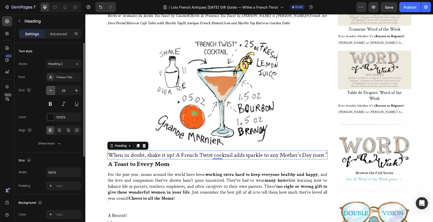
click at [50, 89] on icon "button" at bounding box center [50, 90] width 5 height 5
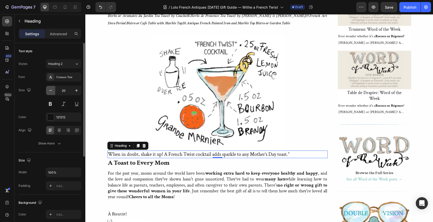
click at [50, 89] on icon "button" at bounding box center [50, 90] width 5 height 5
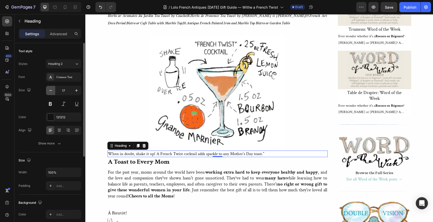
click at [50, 89] on icon "button" at bounding box center [50, 90] width 5 height 5
type input "16"
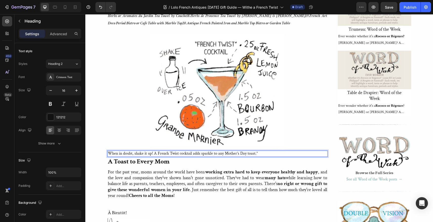
click at [256, 151] on p "When in doubt, shake it up! A French Twist cocktail adds sparkle to any Mother’…" at bounding box center [217, 153] width 219 height 5
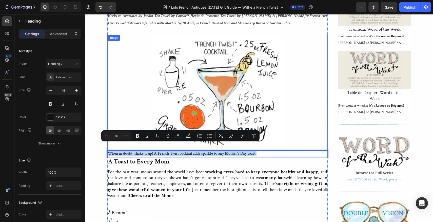
drag, startPoint x: 261, startPoint y: 144, endPoint x: 149, endPoint y: 142, distance: 111.6
click at [146, 134] on icon "Editor contextual toolbar" at bounding box center [147, 135] width 5 height 5
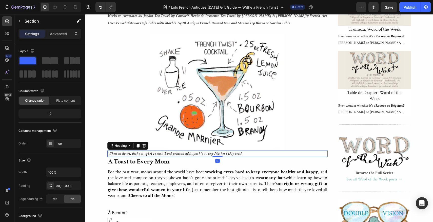
click at [113, 151] on icon "When in doubt, shake it up! A French Twist cocktail adds sparkle to any Mother’…" at bounding box center [175, 153] width 135 height 5
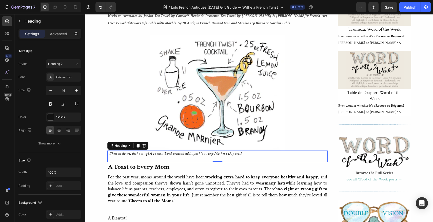
click at [108, 151] on icon "When in doubt, shake it up! A French Twist cocktail adds sparkle to any Mother’…" at bounding box center [175, 153] width 135 height 5
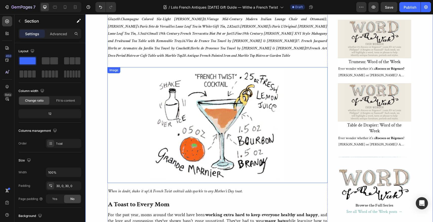
scroll to position [463, 0]
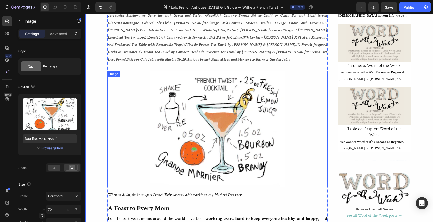
click at [206, 87] on img at bounding box center [217, 129] width 154 height 116
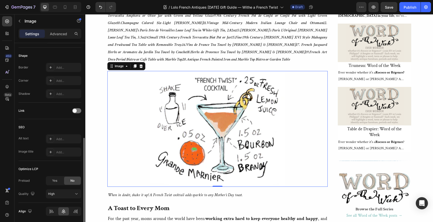
scroll to position [202, 0]
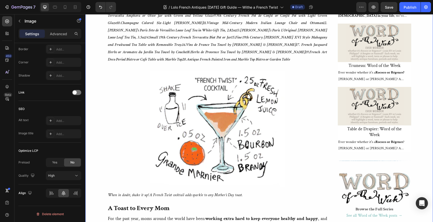
click at [97, 117] on div "[DATE] Gift Guide With a French Twist Text Block Twenty Gifts with a French Twi…" at bounding box center [258, 21] width 347 height 734
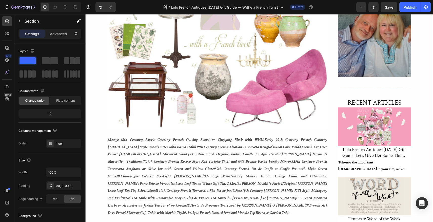
scroll to position [316, 0]
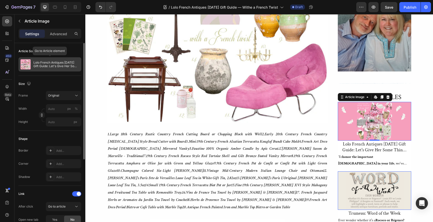
click at [57, 66] on p "Lolo French Antiques [DATE] Gift Guide: Let's Give Her Some Things To Chirp Abo…" at bounding box center [56, 64] width 46 height 7
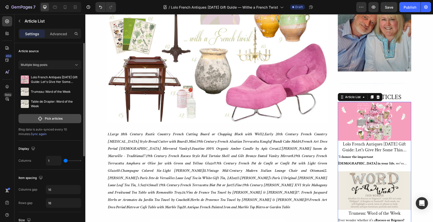
click at [47, 117] on p "Pick articles" at bounding box center [54, 118] width 18 height 5
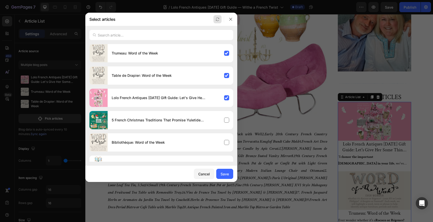
click at [218, 18] on icon "button" at bounding box center [217, 19] width 4 height 4
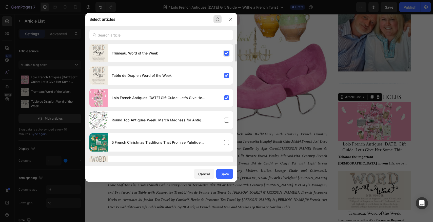
click at [226, 52] on div "Trumeau: Word of the Week" at bounding box center [170, 53] width 125 height 14
click at [225, 74] on div "Table de Drapier: Word of the Week" at bounding box center [170, 75] width 125 height 14
click at [226, 119] on div "Round Top Antiques Week: March Madness for Antique Lovers" at bounding box center [170, 120] width 125 height 14
click at [226, 97] on div "Lolo French Antiques [DATE] Gift Guide: Let's Give Her Some Things To Chirp Abo…" at bounding box center [170, 98] width 125 height 14
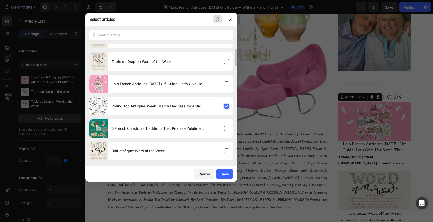
scroll to position [19, 0]
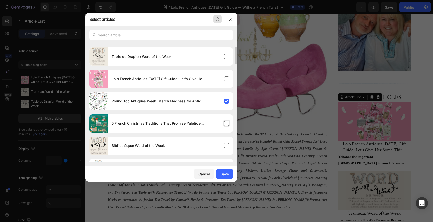
click at [226, 123] on div "5 French Christmas Traditions That Promise Yuletide Cheer" at bounding box center [170, 123] width 125 height 14
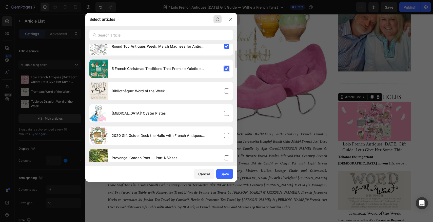
scroll to position [83, 0]
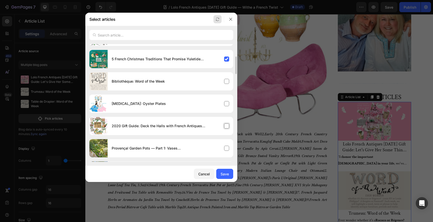
click at [227, 126] on div "2020 Gift Guide: Deck the Halls with French Antiques & Inspired Gifts" at bounding box center [170, 126] width 125 height 14
click at [224, 175] on div "Save" at bounding box center [224, 173] width 8 height 5
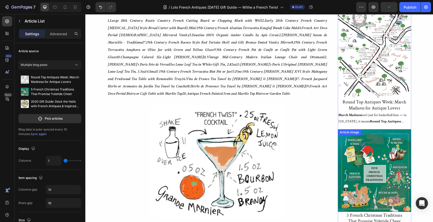
scroll to position [428, 0]
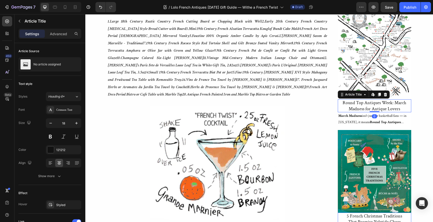
click at [351, 99] on h1 "Round Top Antiques Week: March Madness for Antique Lovers" at bounding box center [374, 105] width 66 height 13
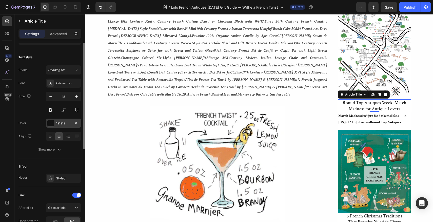
scroll to position [32, 0]
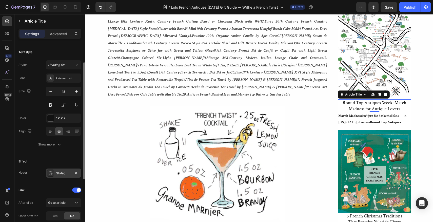
click at [62, 172] on div "Styled" at bounding box center [63, 173] width 15 height 5
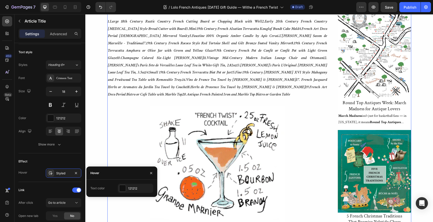
click at [330, 74] on div "[DATE] Gift Guide With a French Twist Text Block Twenty Gifts with a French Twi…" at bounding box center [259, 87] width 304 height 796
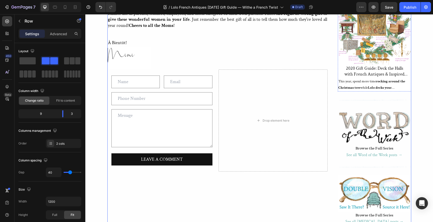
scroll to position [702, 0]
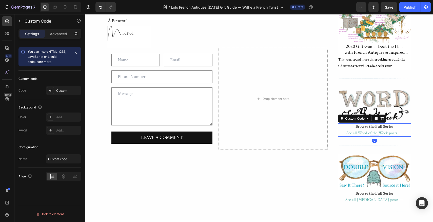
click at [363, 130] on link "See all Word of the Week posts →" at bounding box center [374, 132] width 56 height 5
click at [61, 89] on div "Custom" at bounding box center [68, 90] width 24 height 5
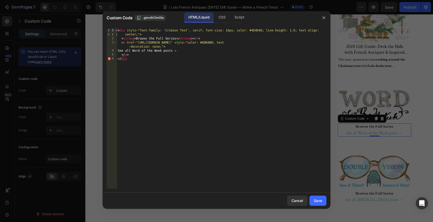
type textarea "<a href="[URL][DOMAIN_NAME]" style="color: #6DB4B0; text-decoration: none;">"
drag, startPoint x: 301, startPoint y: 42, endPoint x: 312, endPoint y: 43, distance: 10.9
click at [312, 43] on div "< div style = "font-family: 'Crimson Text', serif; font-size: 16px; color: #4D4…" at bounding box center [221, 114] width 209 height 172
click at [422, 47] on div at bounding box center [216, 111] width 433 height 222
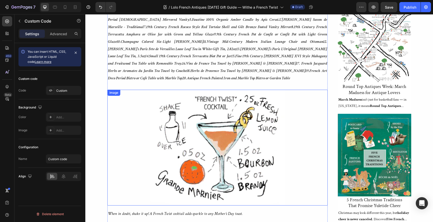
scroll to position [438, 0]
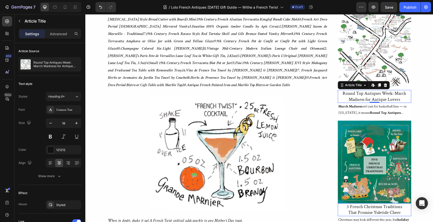
click at [347, 90] on h1 "Round Top Antiques Week: March Madness for Antique Lovers" at bounding box center [374, 96] width 66 height 13
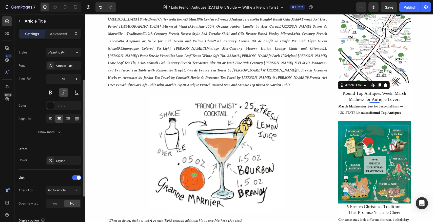
scroll to position [50, 0]
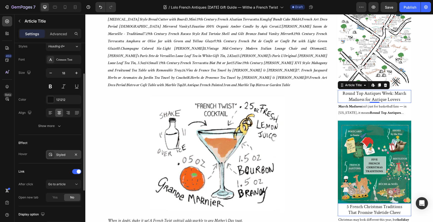
click at [58, 153] on div "Styled" at bounding box center [63, 154] width 15 height 5
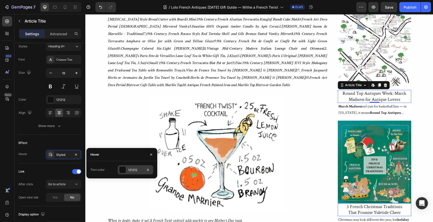
click at [132, 168] on div "121212" at bounding box center [135, 169] width 15 height 5
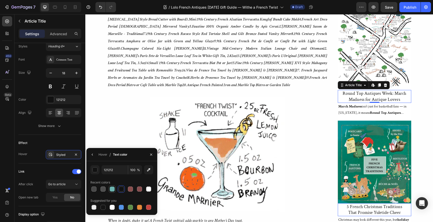
click at [112, 189] on div at bounding box center [112, 188] width 5 height 5
type input "6DB4B0"
click at [95, 170] on div "button" at bounding box center [95, 169] width 5 height 5
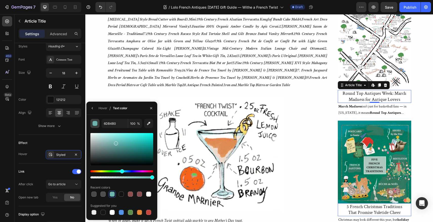
click at [95, 123] on div "button" at bounding box center [95, 123] width 5 height 5
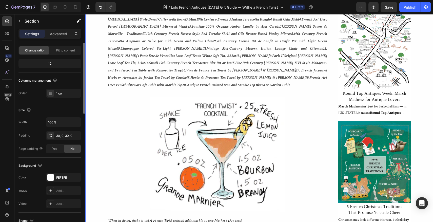
click at [420, 63] on div "[DATE] Gift Guide With a French Twist Text Block Twenty Gifts with a French Twi…" at bounding box center [258, 78] width 347 height 796
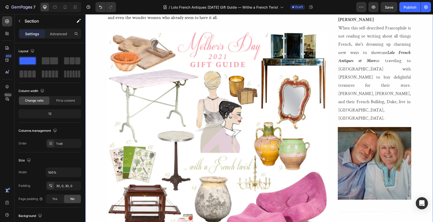
scroll to position [178, 0]
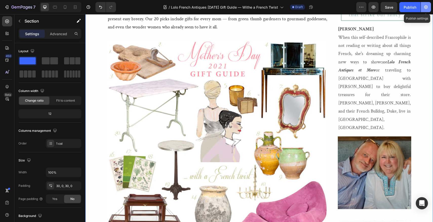
click at [425, 7] on icon "button" at bounding box center [426, 7] width 4 height 4
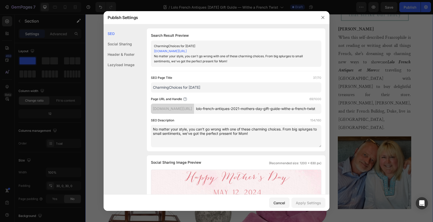
click at [253, 139] on textarea "No matter your style, you can't go wrong with one of these charming choices. Fr…" at bounding box center [236, 136] width 170 height 22
drag, startPoint x: 253, startPoint y: 139, endPoint x: 152, endPoint y: 133, distance: 100.9
click at [152, 133] on textarea "No matter your style, you can't go wrong with one of these charming choices. Fr…" at bounding box center [236, 136] width 170 height 22
paste textarea "Celebrate Mother’s Day 2021 with 20 unique gift ideas inspired by French style …"
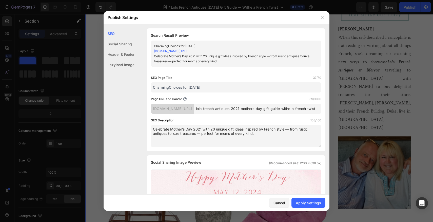
type textarea "Celebrate Mother’s Day 2021 with 20 unique gift ideas inspired by French style …"
drag, startPoint x: 276, startPoint y: 114, endPoint x: 239, endPoint y: 113, distance: 36.7
click at [239, 113] on input "lolo-french-antiques-2021-mothers-day-gift-guide-withe-a-french-twist" at bounding box center [257, 108] width 127 height 10
type input "2021-mothers-day-gift-guide-withe-a-french-twist"
drag, startPoint x: 224, startPoint y: 87, endPoint x: 164, endPoint y: 84, distance: 60.0
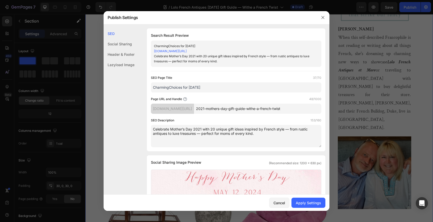
click at [164, 84] on input "CharmingChoices for [DATE]" at bounding box center [236, 87] width 170 height 10
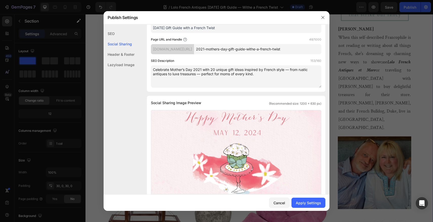
scroll to position [67, 0]
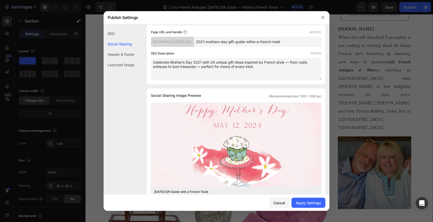
type input "[DATE] Gift Guide with a French Twist"
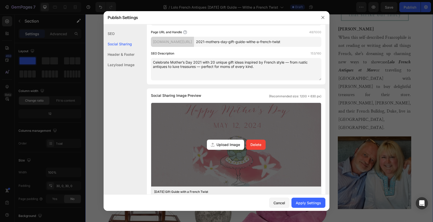
click at [231, 149] on div "Upload Image" at bounding box center [225, 144] width 37 height 10
click at [0, 0] on input "Upload Image Delete" at bounding box center [0, 0] width 0 height 0
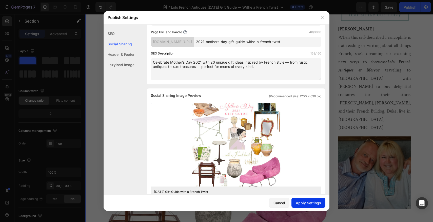
click at [311, 204] on div "Apply Settings" at bounding box center [308, 202] width 25 height 5
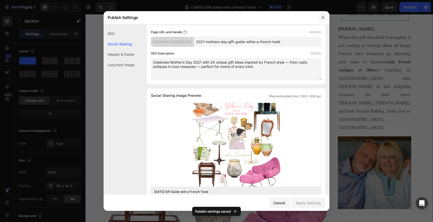
click at [323, 17] on icon "button" at bounding box center [323, 17] width 4 height 4
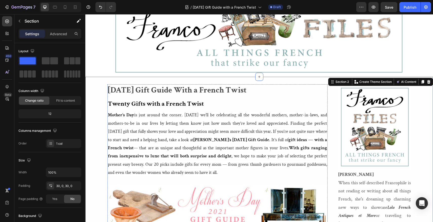
scroll to position [0, 0]
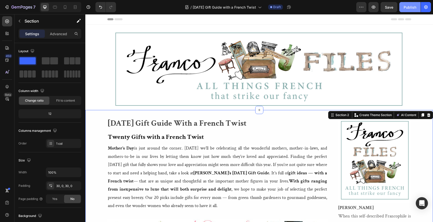
click at [409, 8] on div "Publish" at bounding box center [409, 7] width 13 height 5
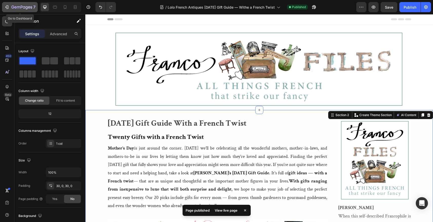
click at [6, 6] on icon "button" at bounding box center [6, 7] width 5 height 5
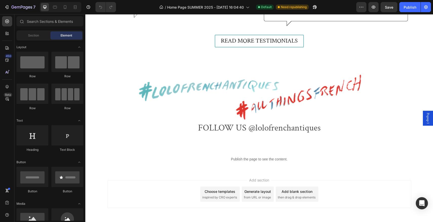
scroll to position [1823, 0]
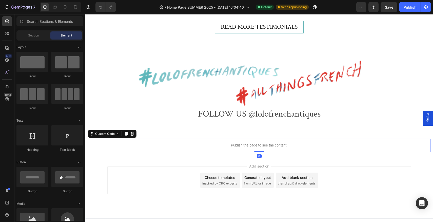
click at [233, 143] on p "Publish the page to see the content." at bounding box center [259, 144] width 342 height 5
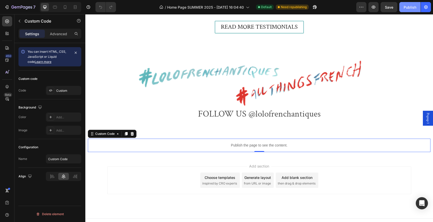
click at [410, 7] on div "Publish" at bounding box center [409, 7] width 13 height 5
